Goal: Transaction & Acquisition: Purchase product/service

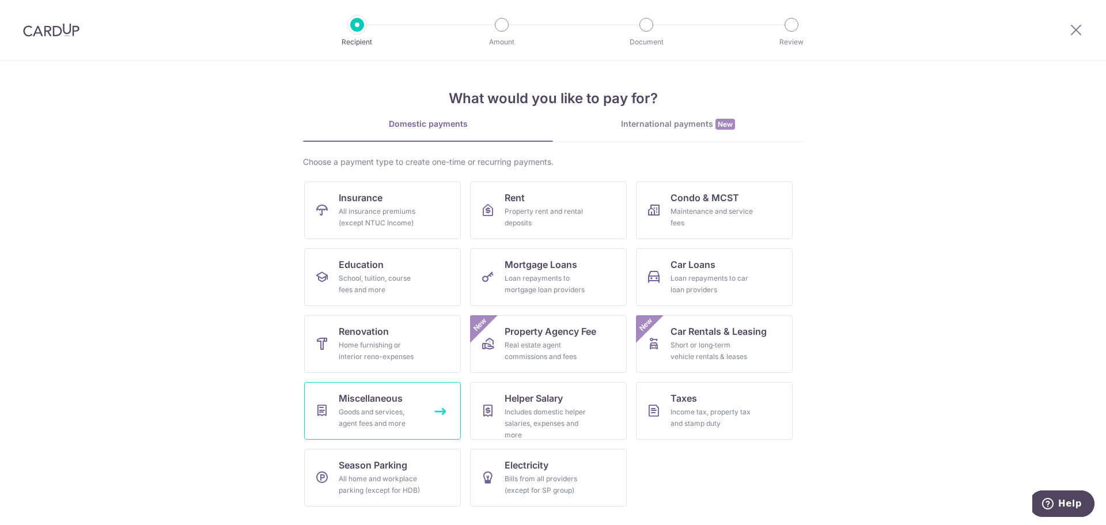
click at [380, 408] on div "Goods and services, agent fees and more" at bounding box center [380, 417] width 83 height 23
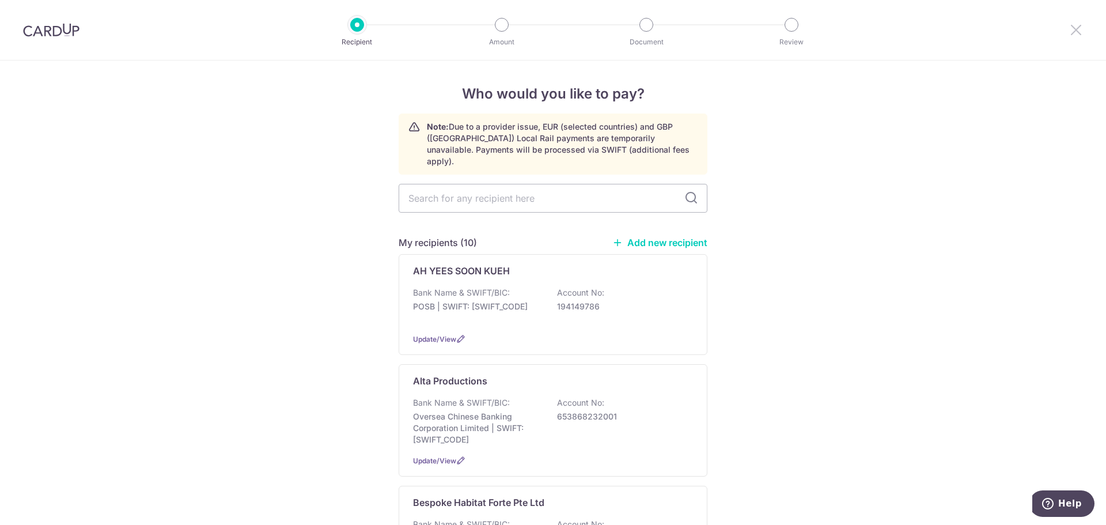
click at [1078, 24] on icon at bounding box center [1076, 29] width 14 height 14
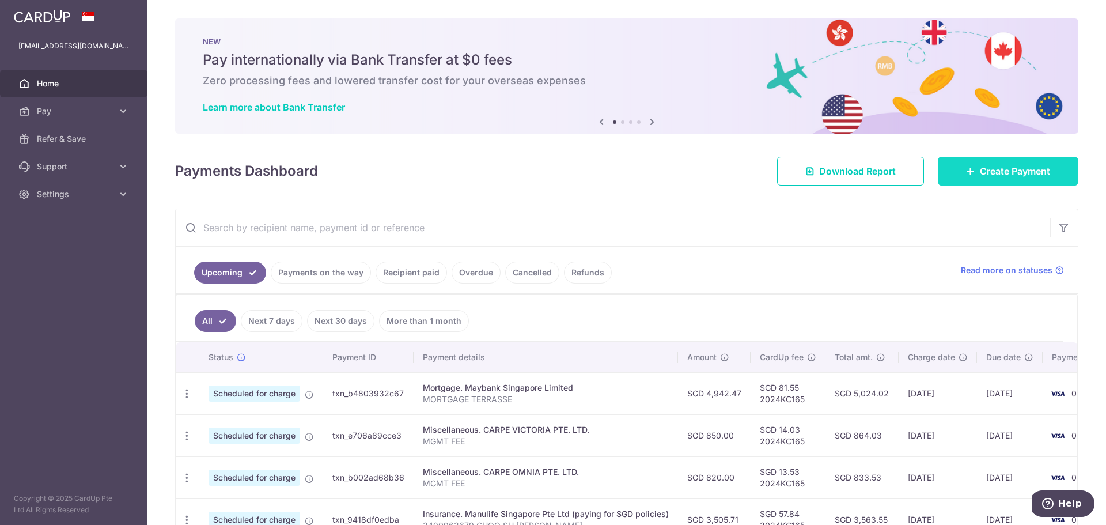
click at [991, 166] on span "Create Payment" at bounding box center [1015, 171] width 70 height 14
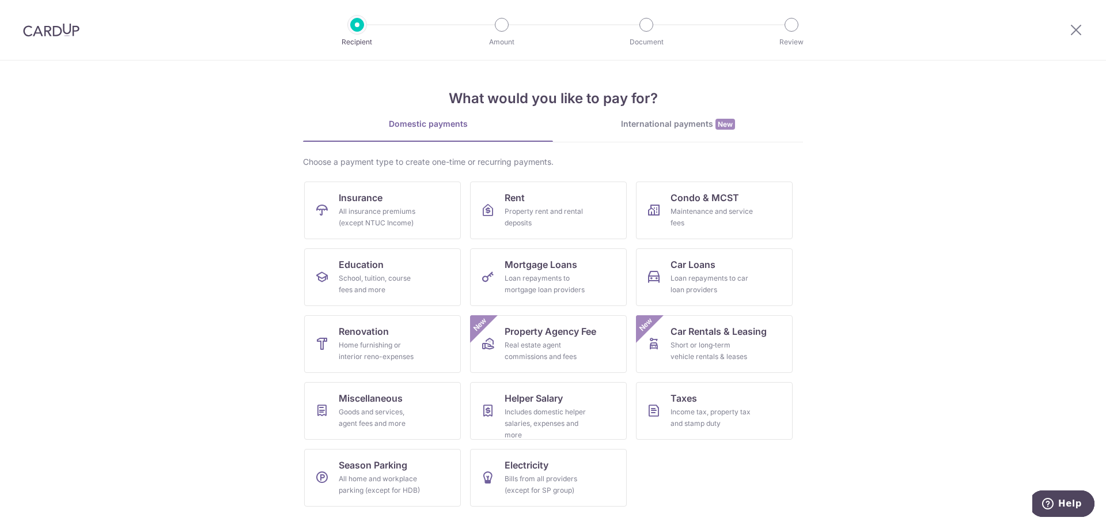
click at [711, 124] on div "International payments New" at bounding box center [678, 124] width 250 height 12
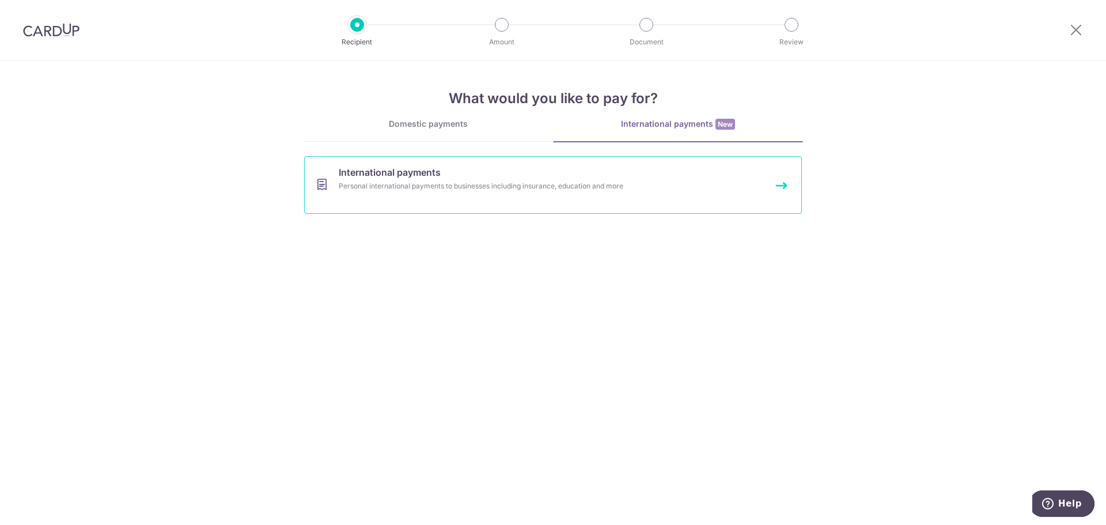
click at [533, 185] on div "Personal international payments to businesses including insurance, education an…" at bounding box center [538, 186] width 398 height 12
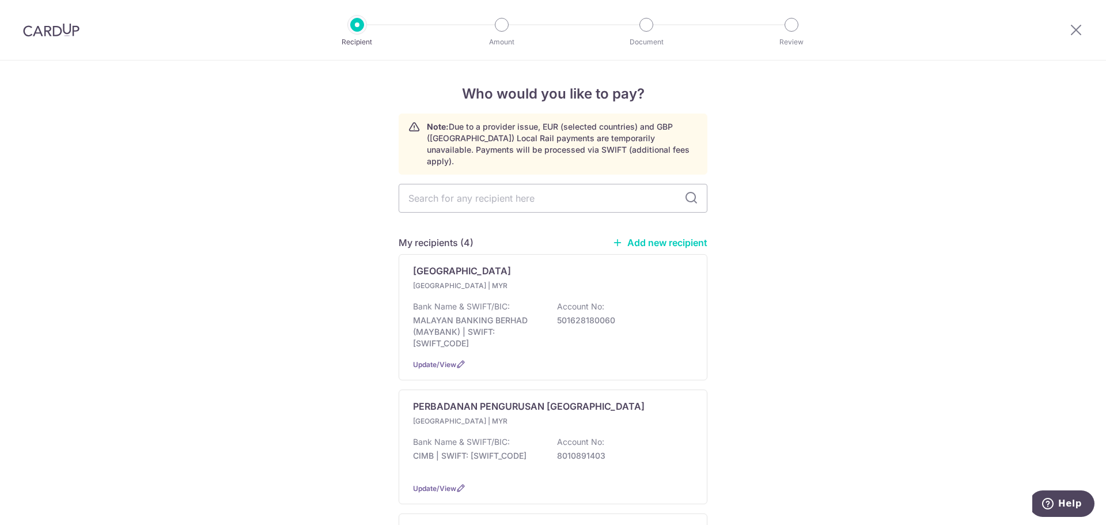
click at [658, 236] on div "My recipients (4) Add new recipient" at bounding box center [553, 243] width 309 height 14
click at [656, 237] on link "Add new recipient" at bounding box center [659, 243] width 95 height 12
select select
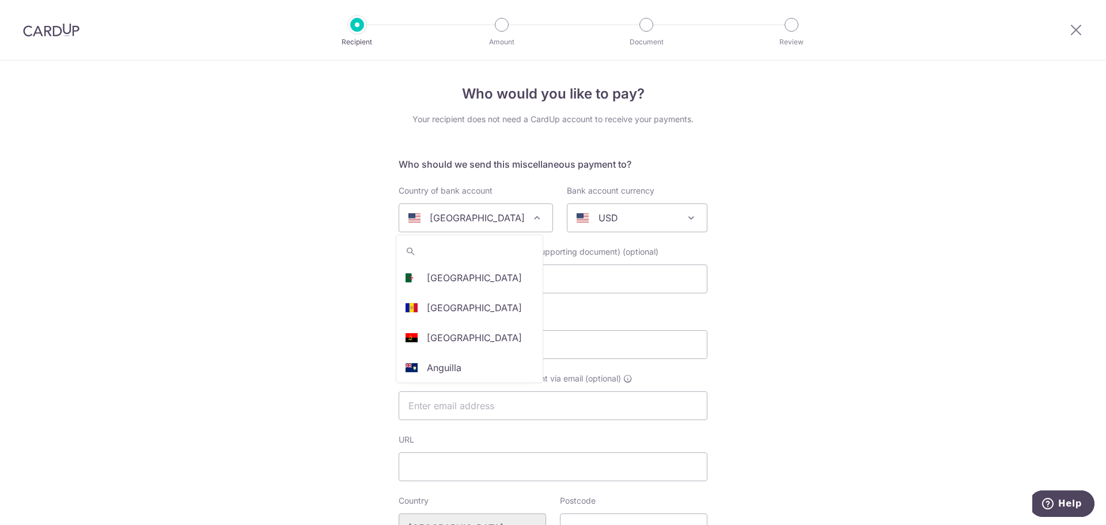
click at [512, 225] on span "United States" at bounding box center [475, 218] width 153 height 28
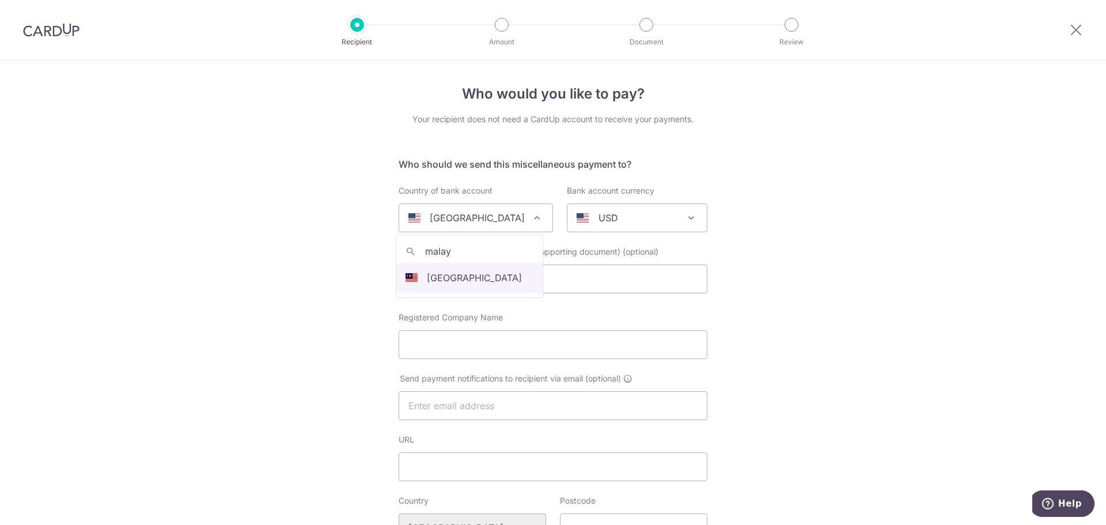
type input "malay"
select select "159"
select select "Malaysia"
select select
click at [619, 213] on div "AUD" at bounding box center [628, 218] width 103 height 14
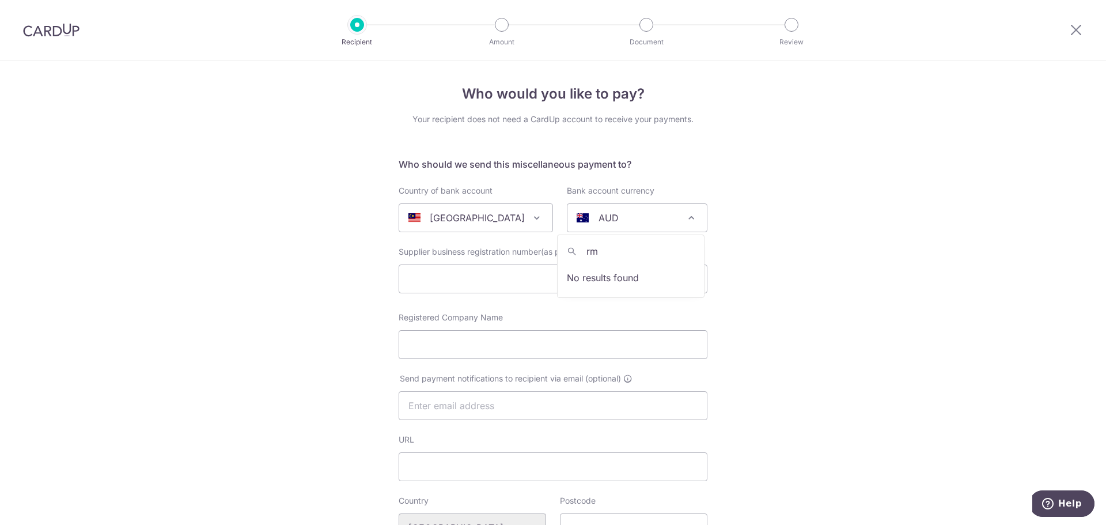
type input "r"
type input "myr"
select select "4"
click at [492, 278] on input "c" at bounding box center [553, 278] width 309 height 29
paste input "For foreign Functional Professionals – Bain will bear an incremental cost on of…"
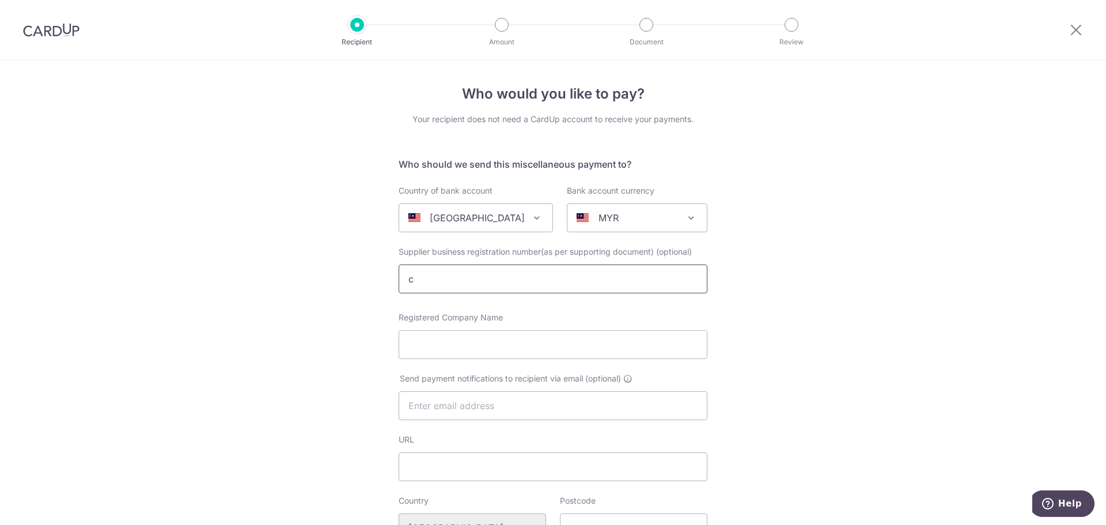
type input "cFor foreign Functional Professionals – Bain will bear an incremental cost on o…"
drag, startPoint x: 518, startPoint y: 280, endPoint x: 164, endPoint y: 265, distance: 354.0
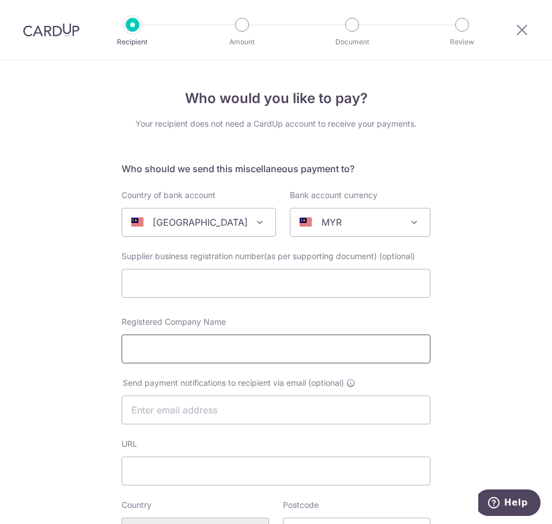
click at [221, 348] on input "Registered Company Name" at bounding box center [276, 349] width 309 height 29
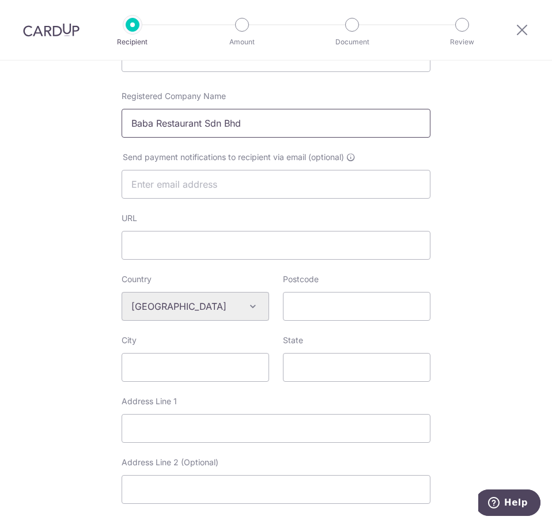
scroll to position [230, 0]
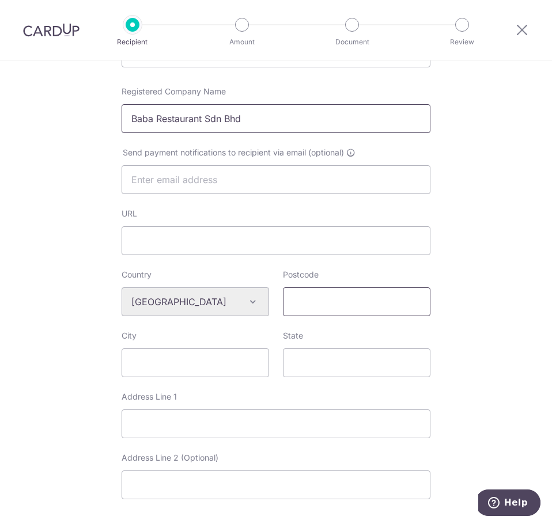
type input "Baba Restaurant Sdn Bhd"
click at [342, 300] on input "Postcode" at bounding box center [356, 301] width 147 height 29
type input "10050"
click at [175, 357] on input "City" at bounding box center [195, 362] width 147 height 29
type input "Penang"
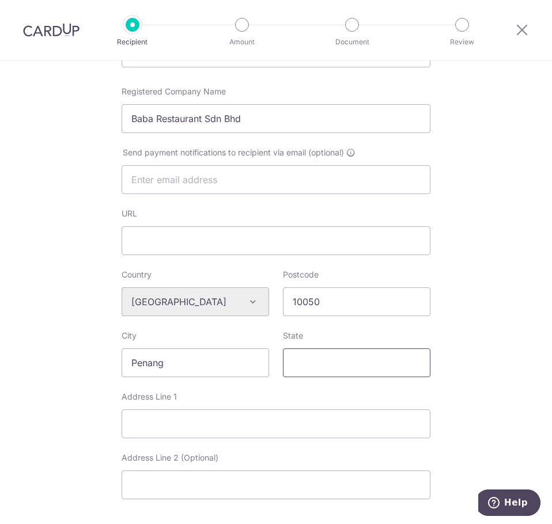
click at [353, 356] on input "State" at bounding box center [356, 362] width 147 height 29
type input "Penang"
click at [286, 422] on input "Address Line 1" at bounding box center [276, 424] width 309 height 29
type input "32 Jalan Sultan Ahmad Shah"
click at [134, 245] on input "URL" at bounding box center [276, 240] width 309 height 29
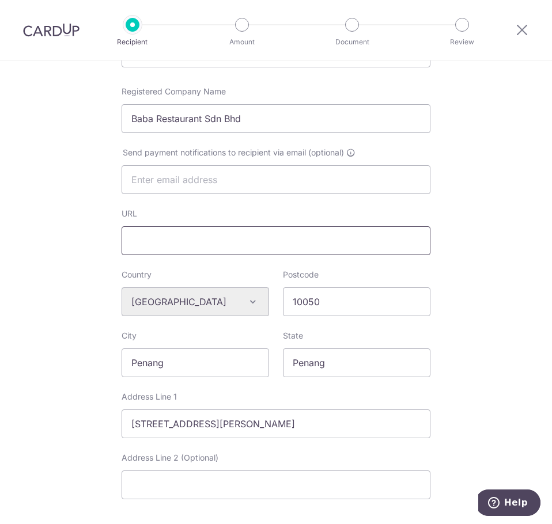
paste input "https://www.32mansion.com.my/penang-family-restaurant"
type input "https://www.32mansion.com.my/penang-family-restaurant"
click at [465, 289] on div "Who would you like to pay? Your recipient does not need a CardUp account to rec…" at bounding box center [276, 315] width 552 height 971
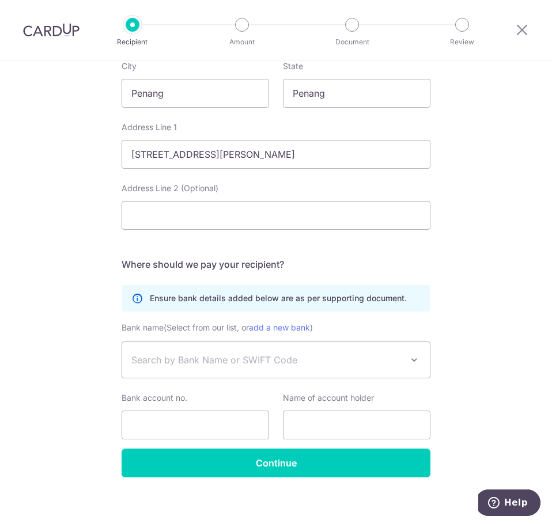
scroll to position [507, 0]
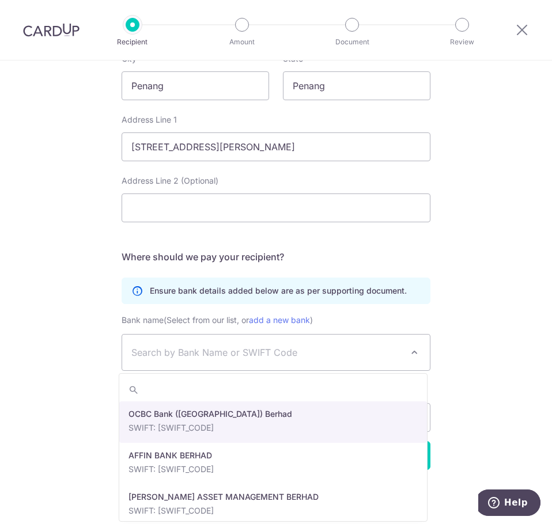
click at [284, 357] on span "Search by Bank Name or SWIFT Code" at bounding box center [266, 353] width 271 height 14
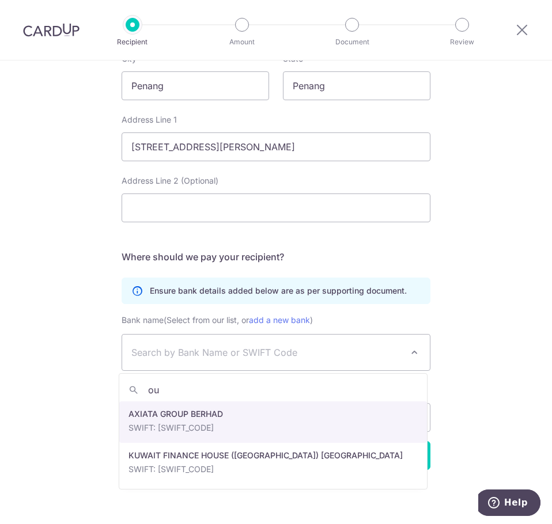
type input "o"
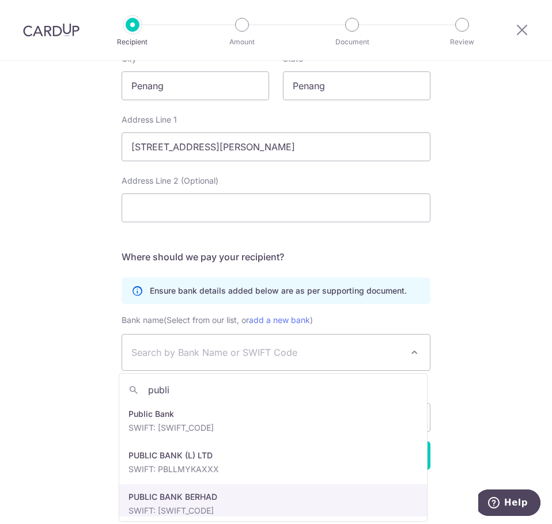
type input "publi"
select select "6859"
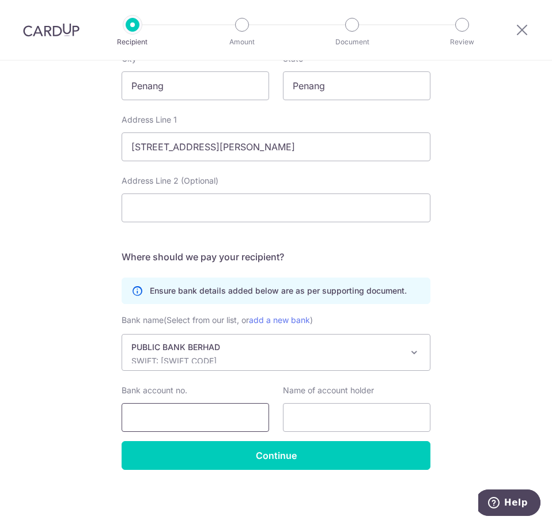
click at [183, 411] on input "Bank account no." at bounding box center [195, 417] width 147 height 29
click at [185, 422] on input "3161108102" at bounding box center [195, 417] width 147 height 29
type input "3161108102"
click at [348, 417] on input "text" at bounding box center [356, 417] width 147 height 29
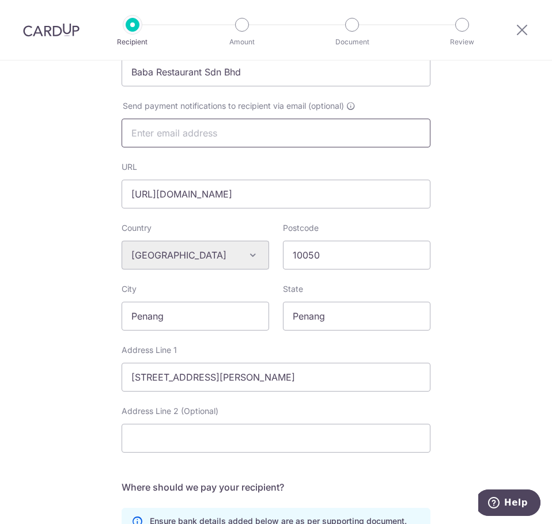
scroll to position [47, 0]
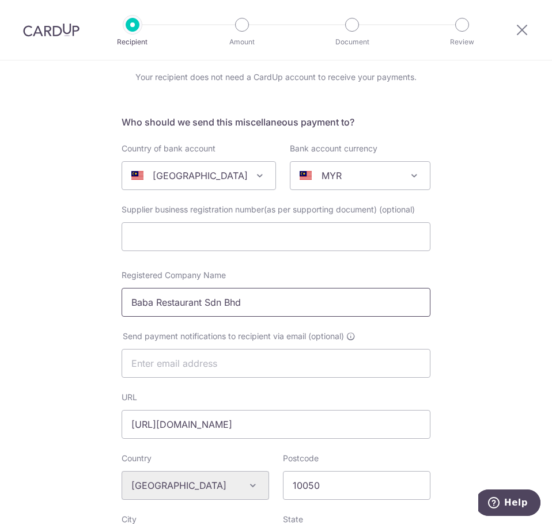
drag, startPoint x: 264, startPoint y: 296, endPoint x: 75, endPoint y: 297, distance: 188.9
click at [75, 297] on div "Who would you like to pay? Your recipient does not need a CardUp account to rec…" at bounding box center [276, 499] width 552 height 971
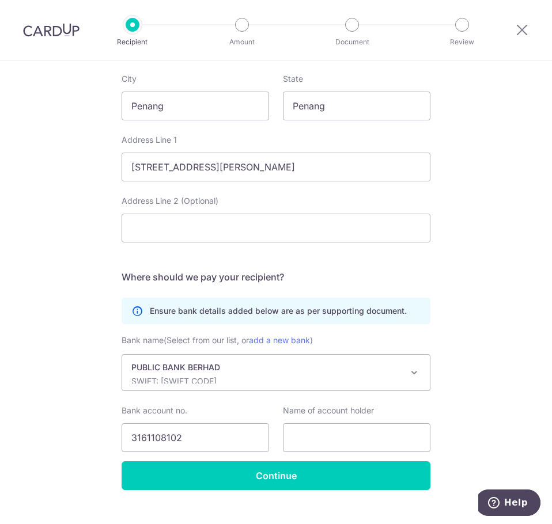
scroll to position [507, 0]
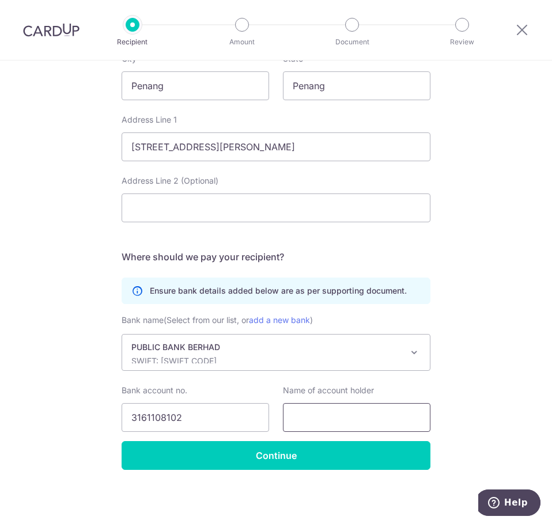
click at [319, 423] on input "text" at bounding box center [356, 417] width 147 height 29
paste input "Baba Restaurant Sdn Bhd"
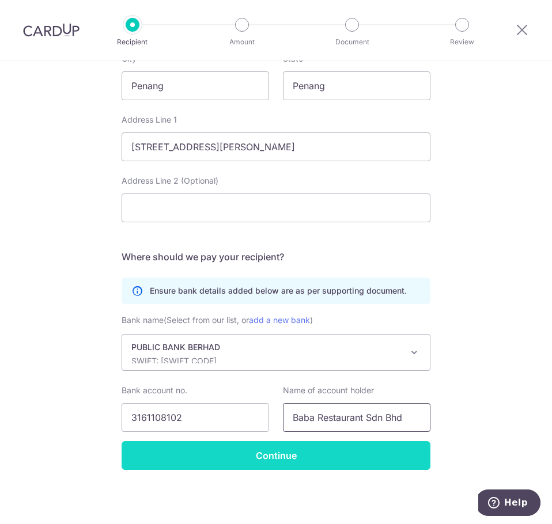
type input "Baba Restaurant Sdn Bhd"
click at [287, 461] on input "Continue" at bounding box center [276, 455] width 309 height 29
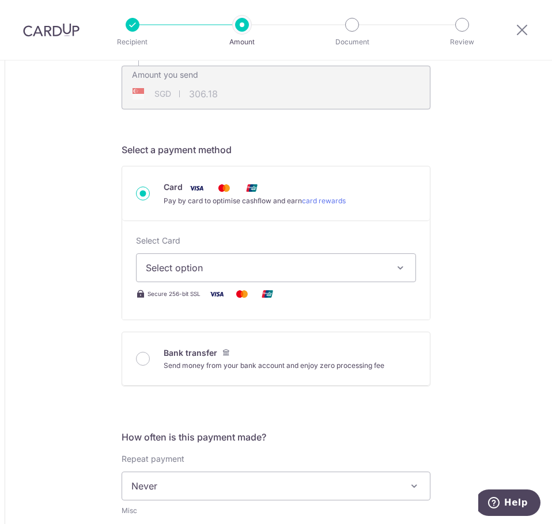
scroll to position [288, 0]
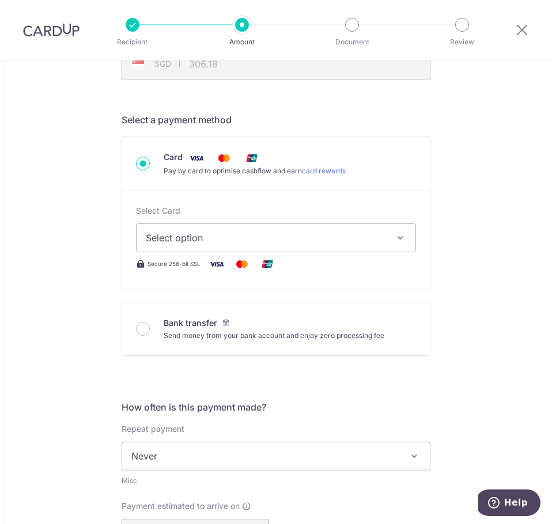
click at [269, 238] on span "Select option" at bounding box center [266, 238] width 240 height 14
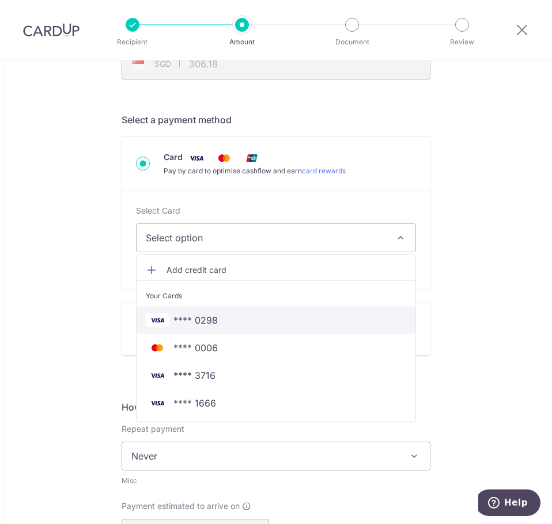
click at [201, 323] on span "**** 0298" at bounding box center [195, 320] width 44 height 14
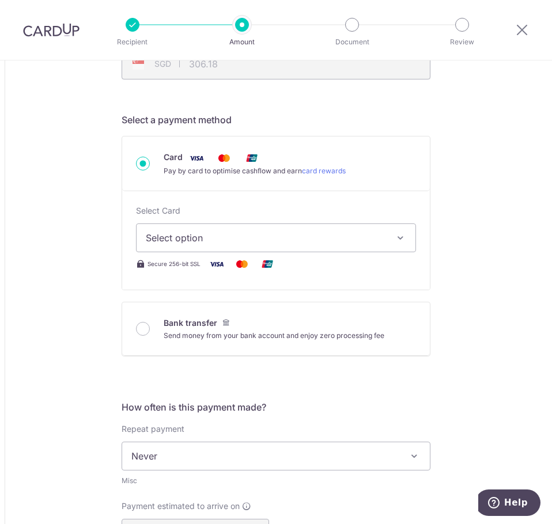
type input "1,000.00"
type input "306.19"
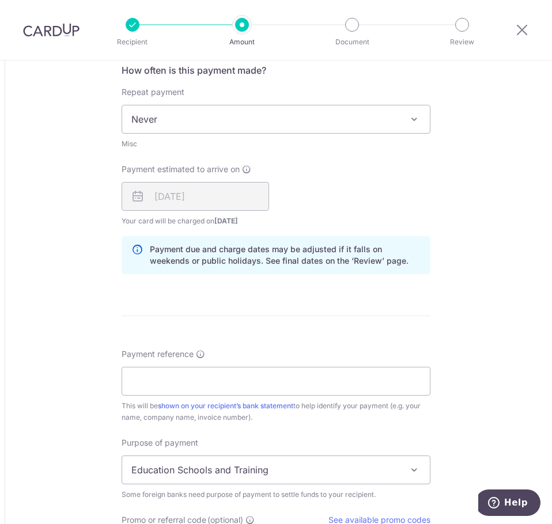
scroll to position [634, 0]
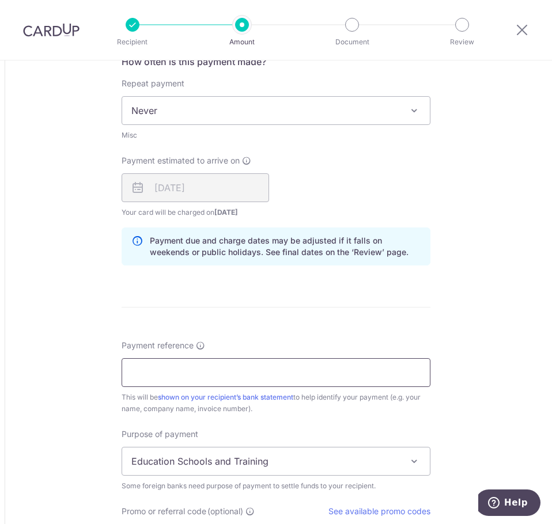
click at [251, 374] on input "Payment reference" at bounding box center [276, 372] width 309 height 29
click at [183, 363] on input "Payment reference" at bounding box center [276, 372] width 309 height 29
type input "L-89014 KAREN CHOO"
click at [278, 335] on form "Amount due to recipient MYR 1,000.00 1000 1 MYR = 0.30326859 SGD Market exchang…" at bounding box center [276, 123] width 309 height 1230
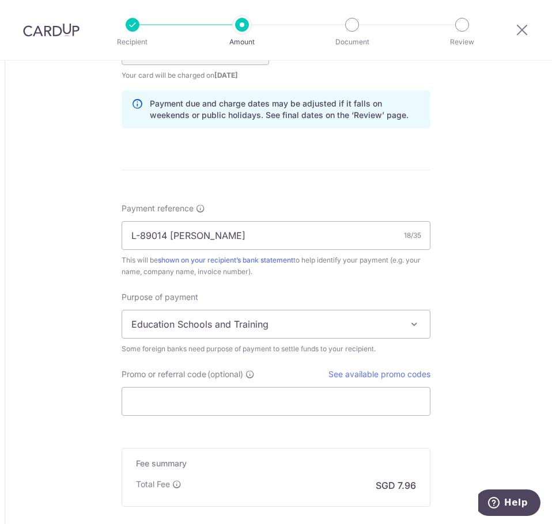
scroll to position [806, 0]
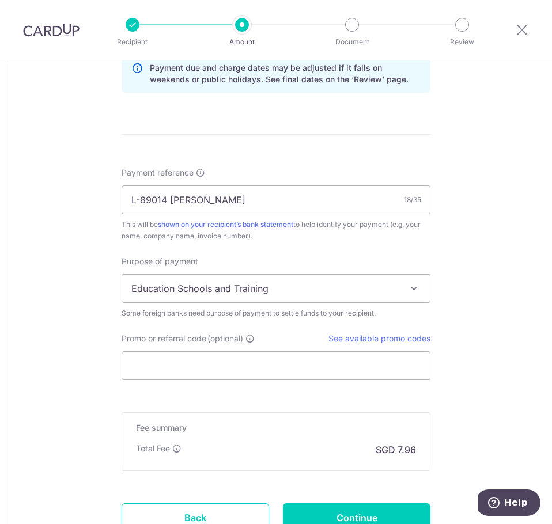
click at [283, 287] on span "Education Schools and Training" at bounding box center [276, 289] width 308 height 28
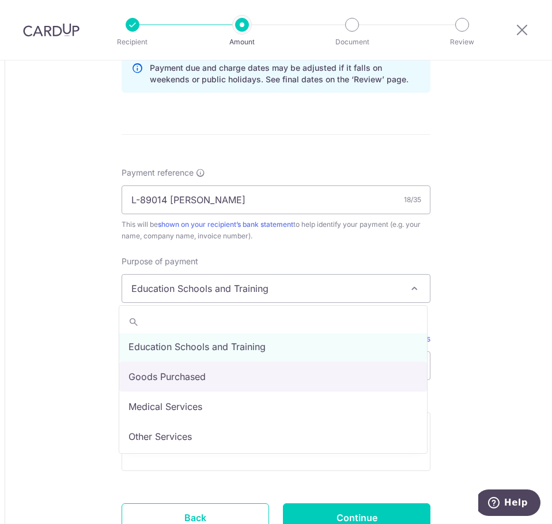
scroll to position [0, 0]
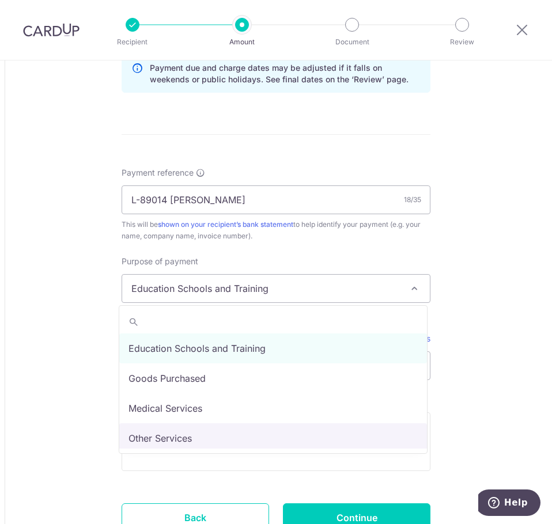
select select "Other Services"
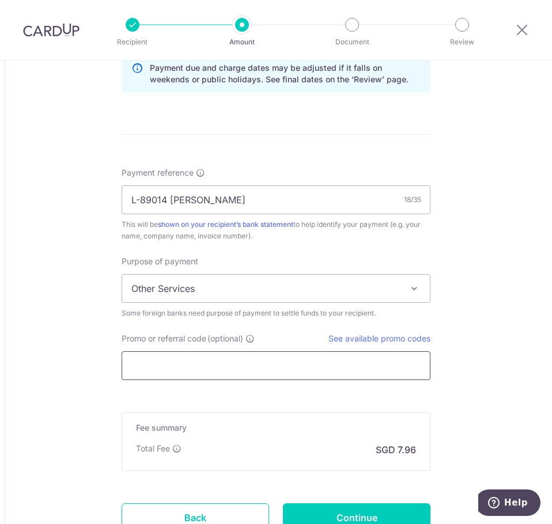
click at [274, 362] on input "Promo or referral code (optional)" at bounding box center [276, 365] width 309 height 29
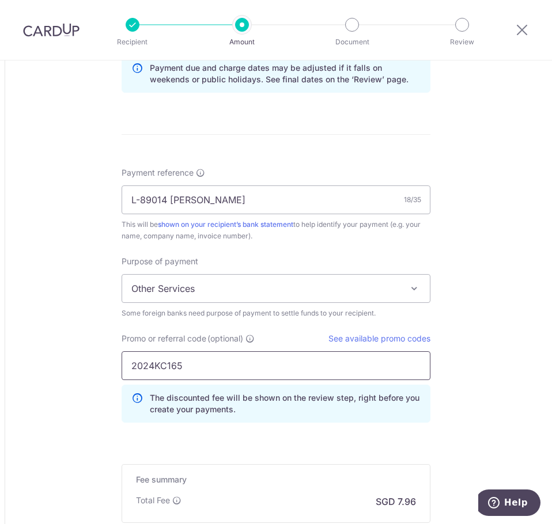
type input "2024KC165"
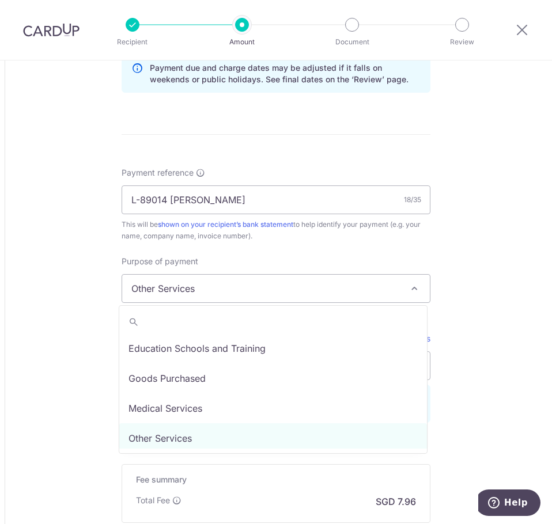
click at [276, 297] on span "Other Services" at bounding box center [276, 289] width 308 height 28
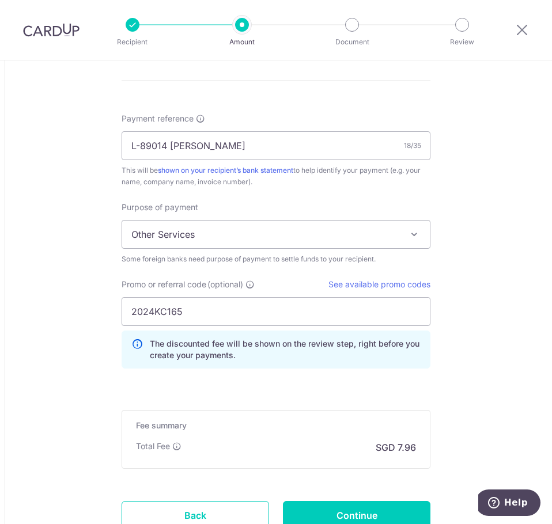
scroll to position [953, 0]
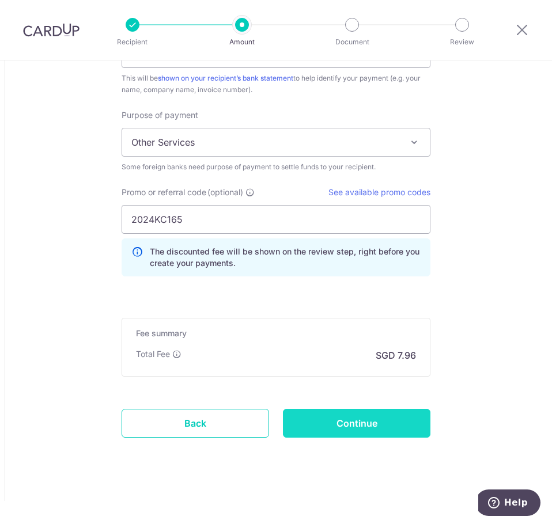
click at [391, 418] on input "Continue" at bounding box center [356, 423] width 147 height 29
type input "Create Schedule"
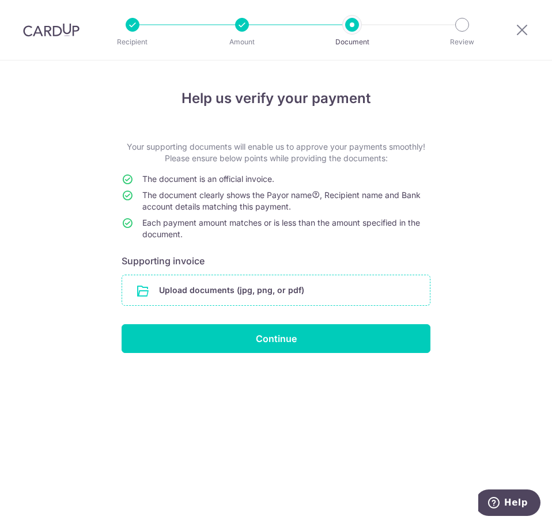
click at [274, 291] on input "file" at bounding box center [276, 290] width 308 height 30
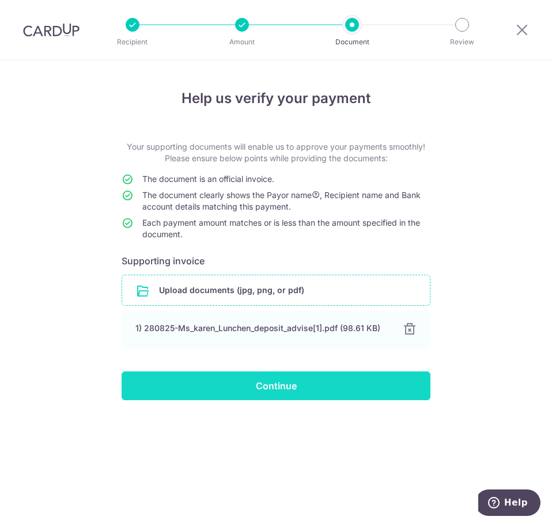
click at [338, 390] on input "Continue" at bounding box center [276, 386] width 309 height 29
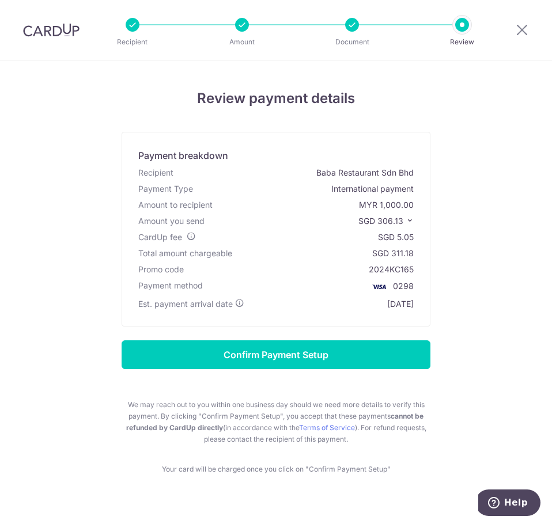
click at [135, 26] on div at bounding box center [133, 25] width 14 height 14
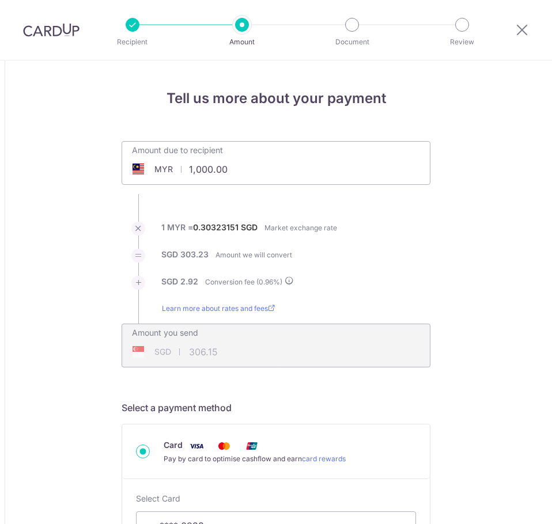
select select "Other Services"
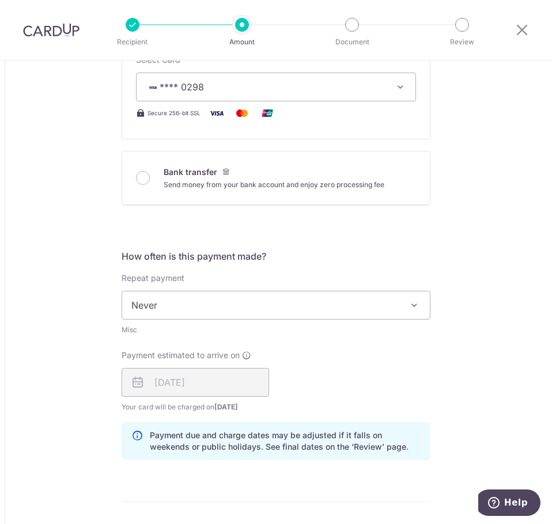
scroll to position [518, 0]
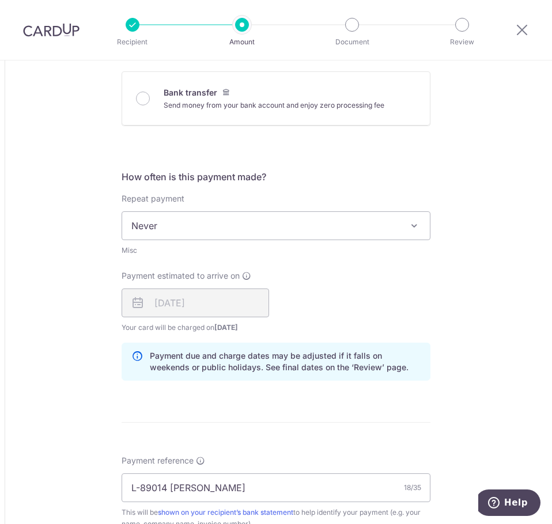
click at [209, 308] on div "14/08/2025" at bounding box center [195, 303] width 147 height 29
click at [331, 297] on div "Payment estimated to arrive on 14/08/2025 Your card will be charged on 11/08/20…" at bounding box center [276, 301] width 323 height 63
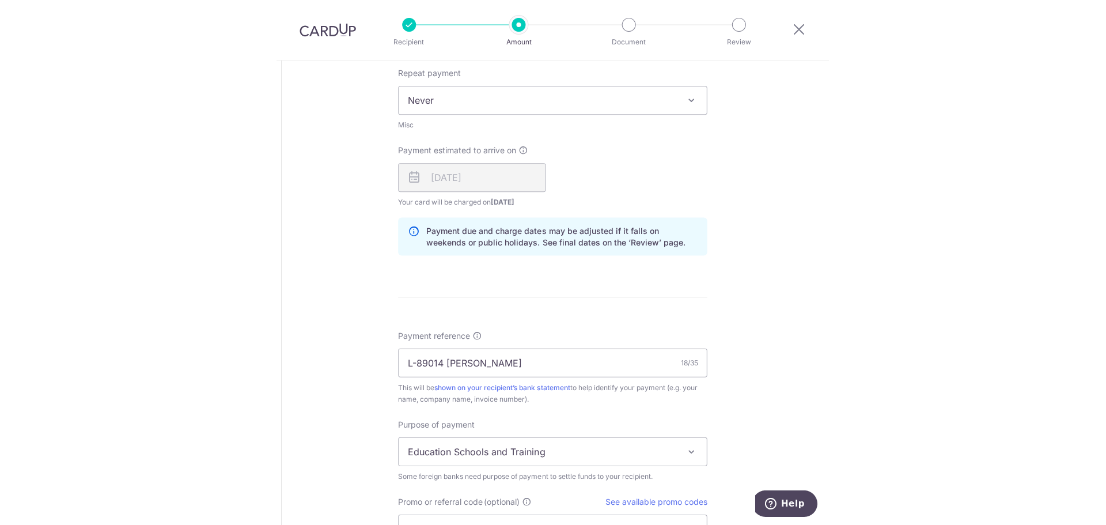
scroll to position [806, 0]
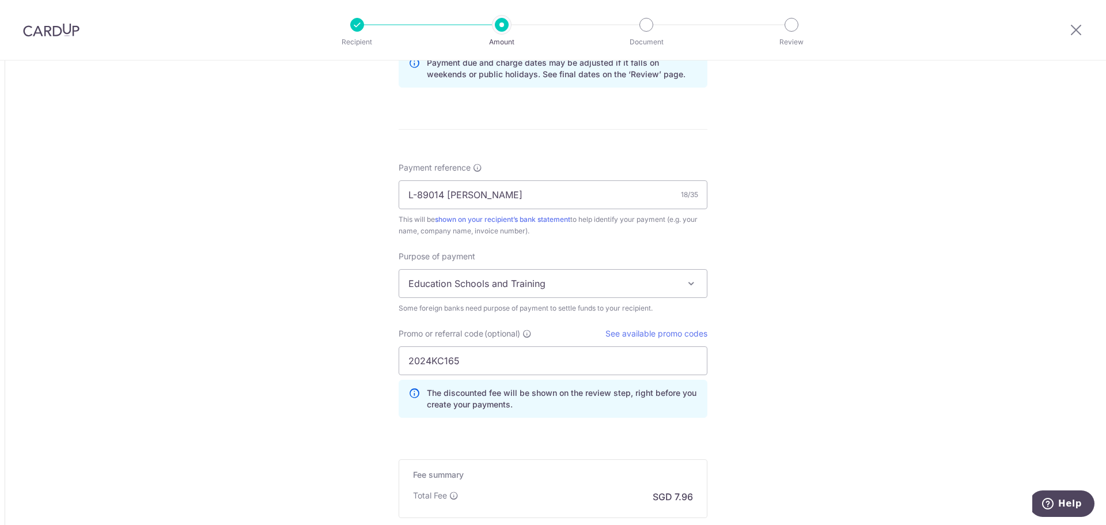
type input "1,000.00"
type input "306.17"
type input "1,000.00"
type input "306.30"
type input "1,000.00"
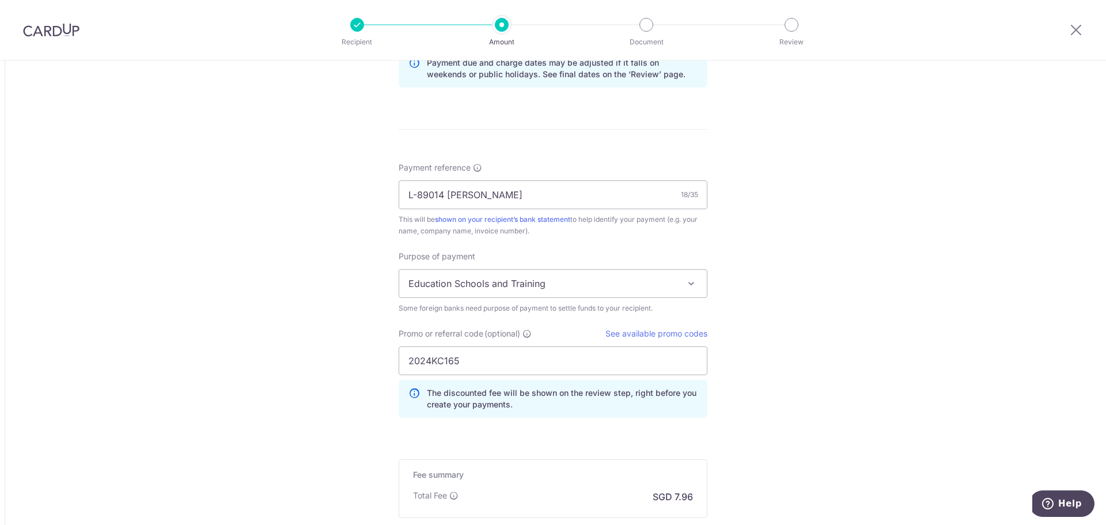
type input "306.37"
